Goal: Navigation & Orientation: Find specific page/section

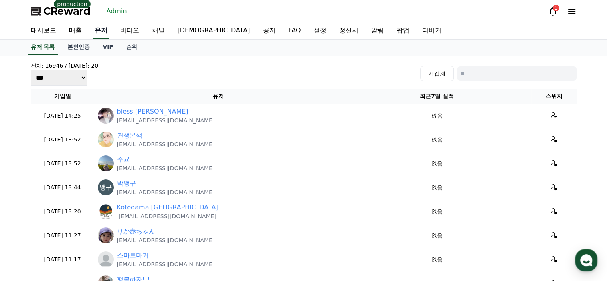
click at [97, 34] on link "유저" at bounding box center [101, 30] width 16 height 17
click at [40, 36] on link "대시보드" at bounding box center [43, 30] width 38 height 17
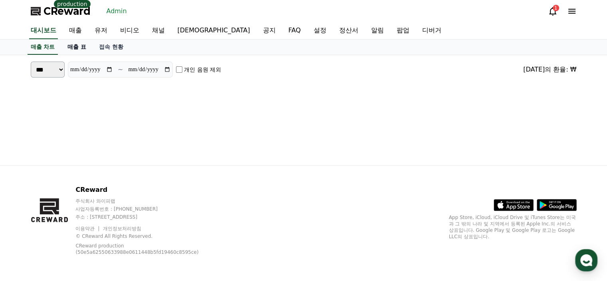
click at [76, 52] on link "매출 표" at bounding box center [77, 47] width 32 height 15
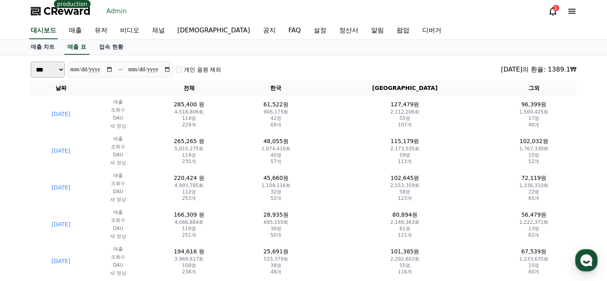
click at [160, 30] on link "채널" at bounding box center [159, 30] width 26 height 17
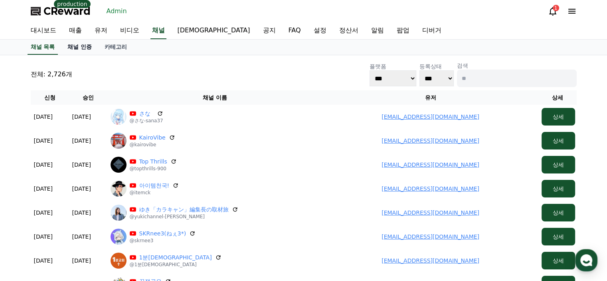
click at [88, 48] on link "채널 인증" at bounding box center [79, 47] width 37 height 15
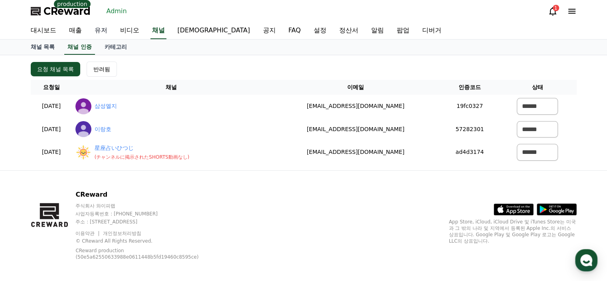
click at [102, 32] on link "유저" at bounding box center [101, 30] width 26 height 17
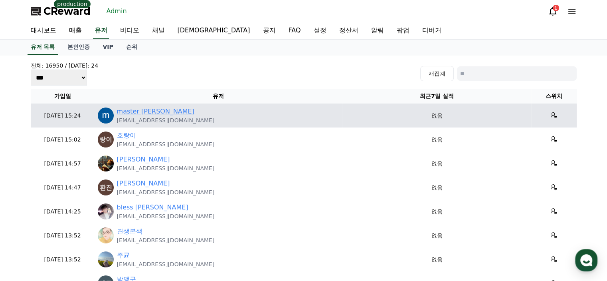
click at [126, 114] on link "master [PERSON_NAME]" at bounding box center [155, 112] width 77 height 10
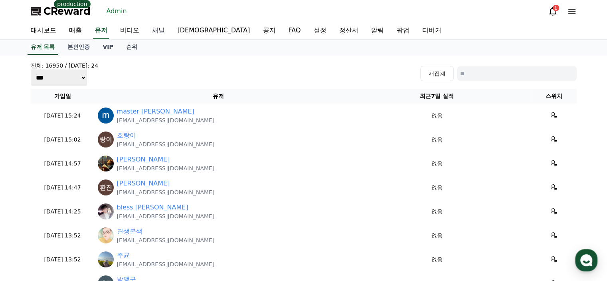
click at [155, 31] on link "채널" at bounding box center [159, 30] width 26 height 17
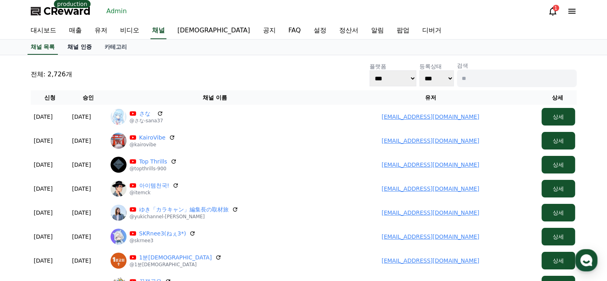
click at [78, 46] on link "채널 인증" at bounding box center [79, 47] width 37 height 15
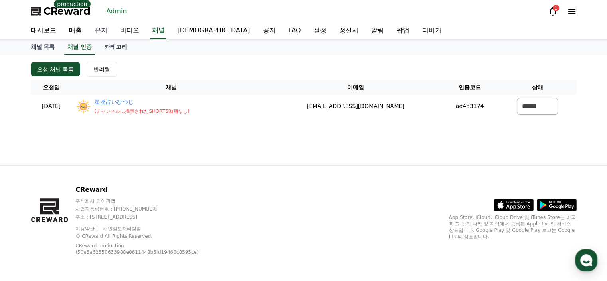
click at [102, 31] on link "유저" at bounding box center [101, 30] width 26 height 17
